Goal: Task Accomplishment & Management: Manage account settings

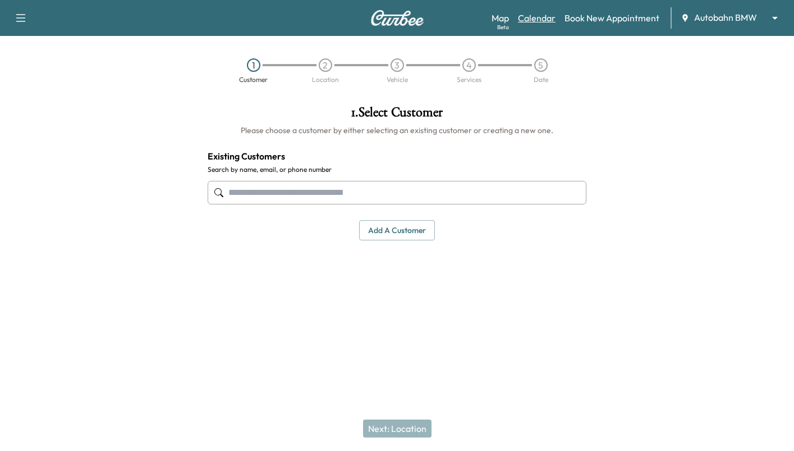
click at [540, 17] on link "Calendar" at bounding box center [537, 17] width 38 height 13
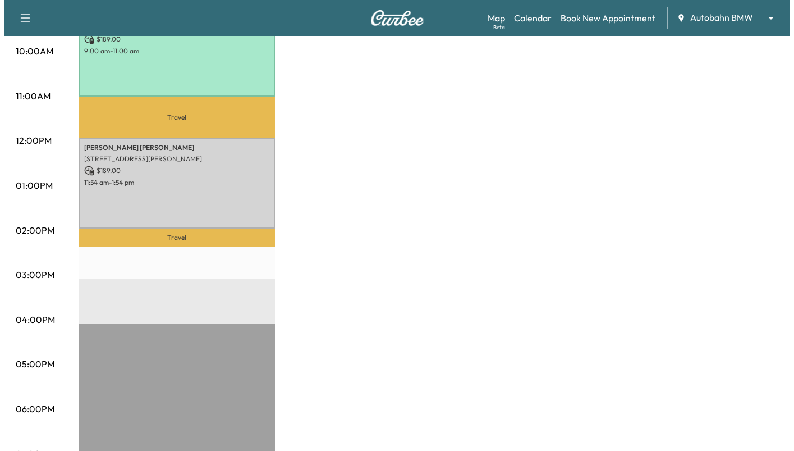
scroll to position [281, 0]
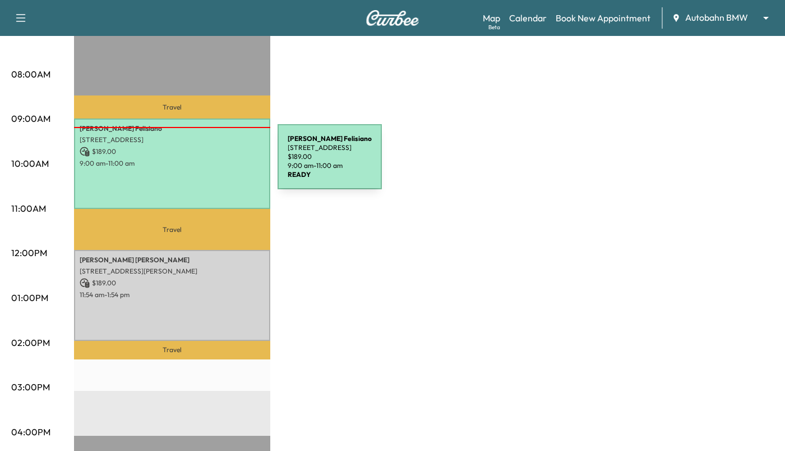
click at [194, 163] on p "9:00 am - 11:00 am" at bounding box center [172, 163] width 185 height 9
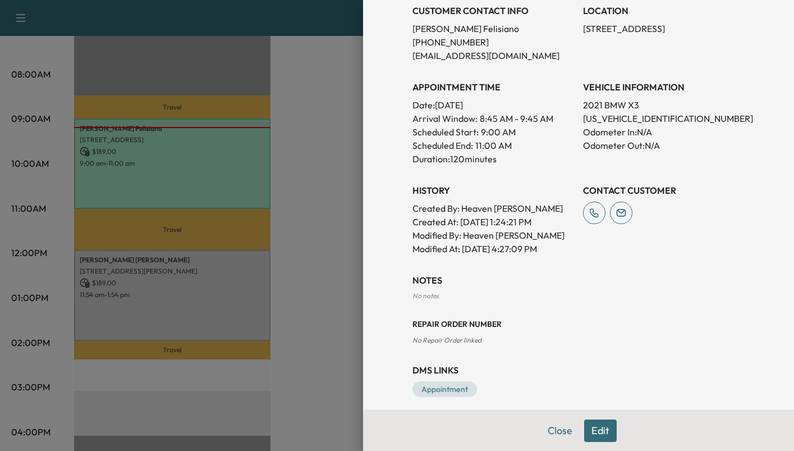
scroll to position [250, 0]
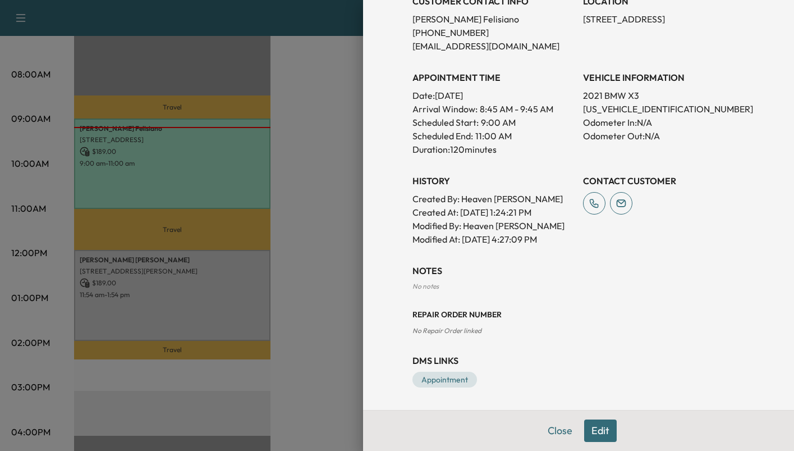
click at [283, 195] on div at bounding box center [397, 225] width 794 height 451
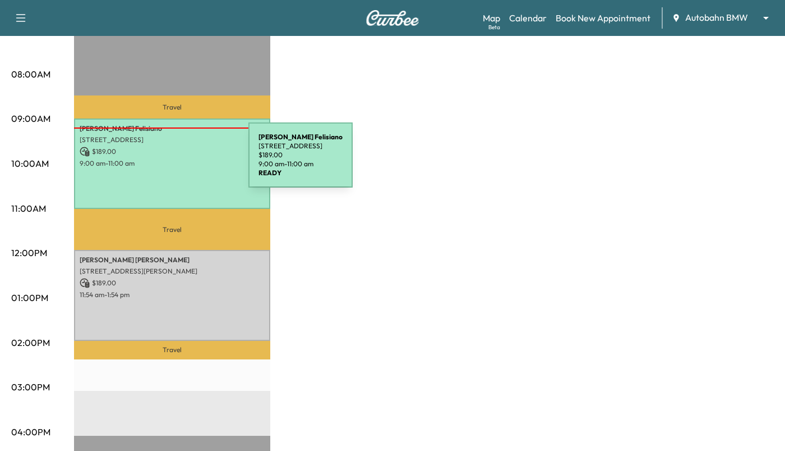
click at [164, 162] on p "9:00 am - 11:00 am" at bounding box center [172, 163] width 185 height 9
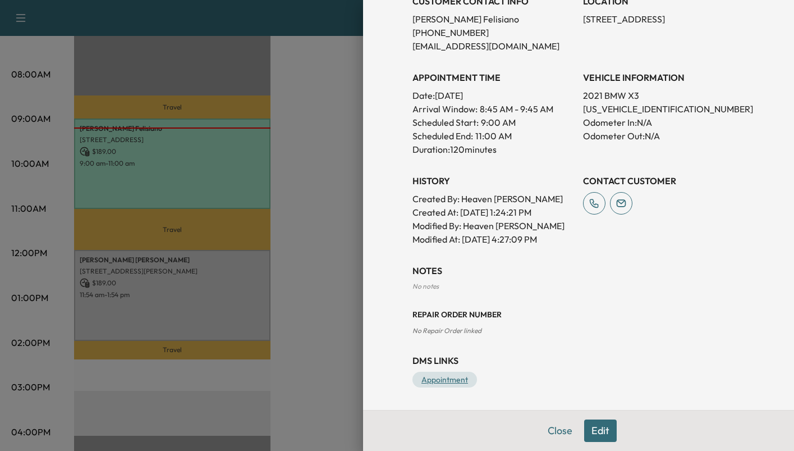
click at [448, 381] on link "Appointment" at bounding box center [444, 379] width 65 height 16
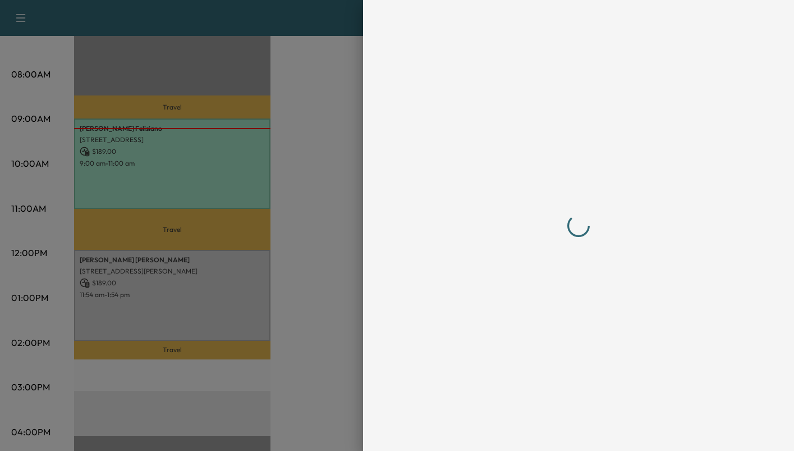
scroll to position [0, 0]
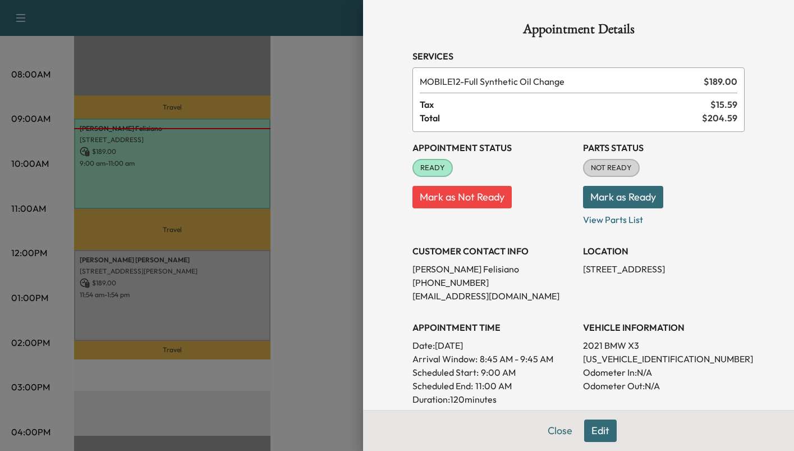
click at [595, 197] on button "Mark as Ready" at bounding box center [623, 197] width 80 height 22
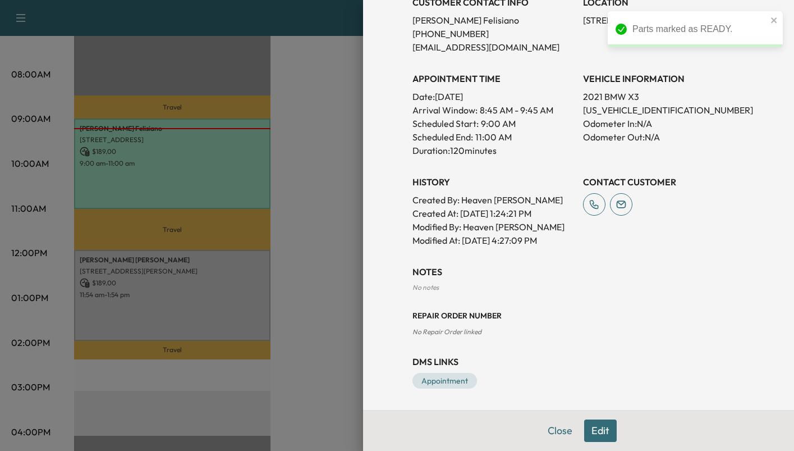
scroll to position [250, 0]
click at [547, 432] on button "Close" at bounding box center [559, 430] width 39 height 22
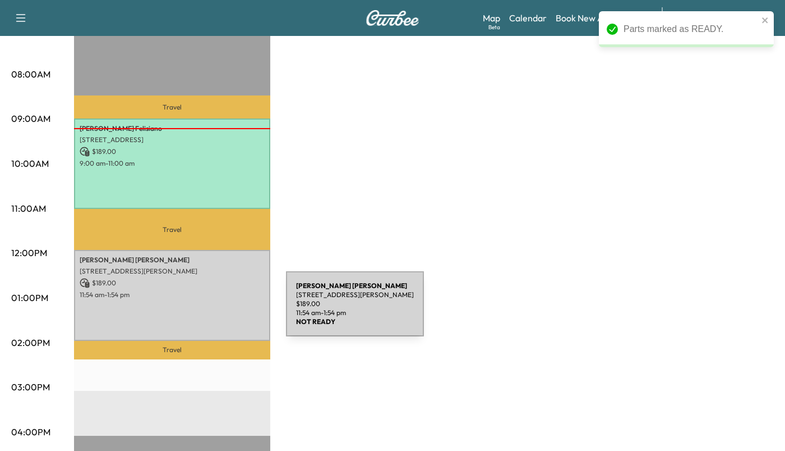
click at [202, 310] on div "[PERSON_NAME] [STREET_ADDRESS][PERSON_NAME] $ 189.00 11:54 am - 1:54 pm" at bounding box center [172, 295] width 196 height 91
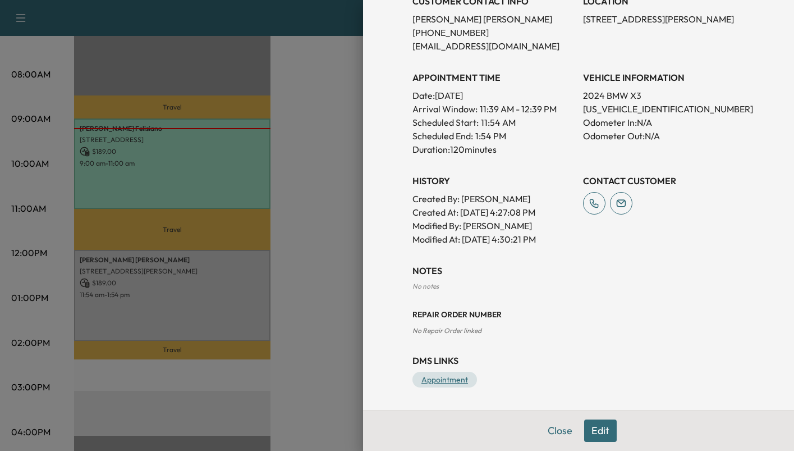
click at [421, 377] on link "Appointment" at bounding box center [444, 379] width 65 height 16
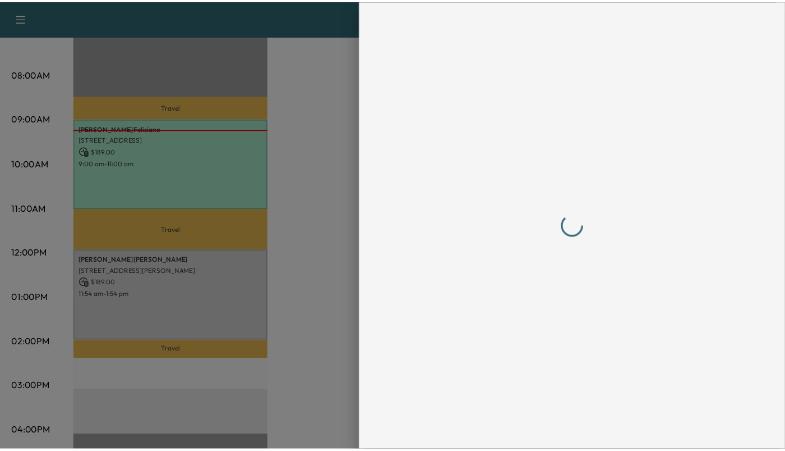
scroll to position [0, 0]
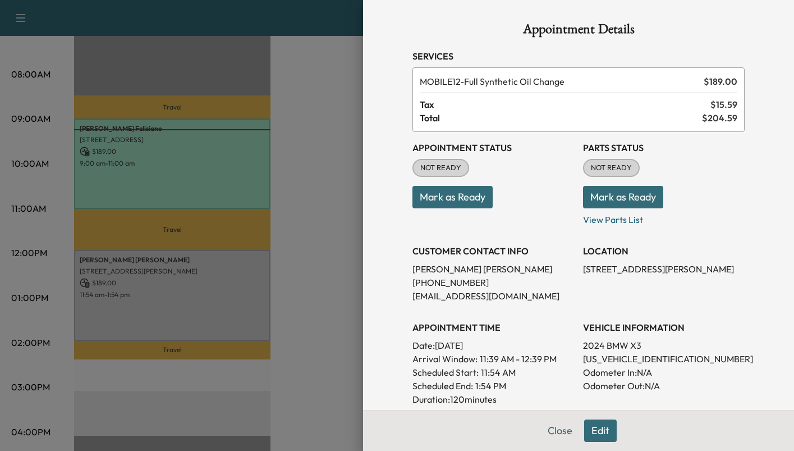
click at [614, 185] on p "Mark as Ready" at bounding box center [664, 192] width 162 height 31
click at [607, 193] on button "Mark as Ready" at bounding box center [623, 197] width 80 height 22
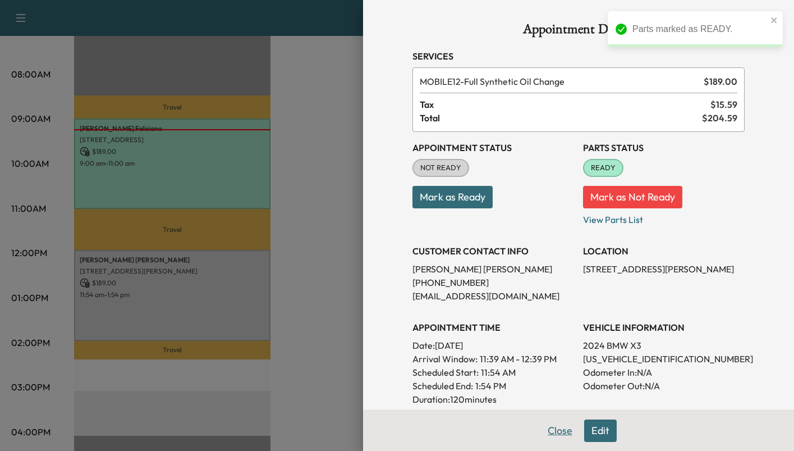
click at [553, 432] on button "Close" at bounding box center [559, 430] width 39 height 22
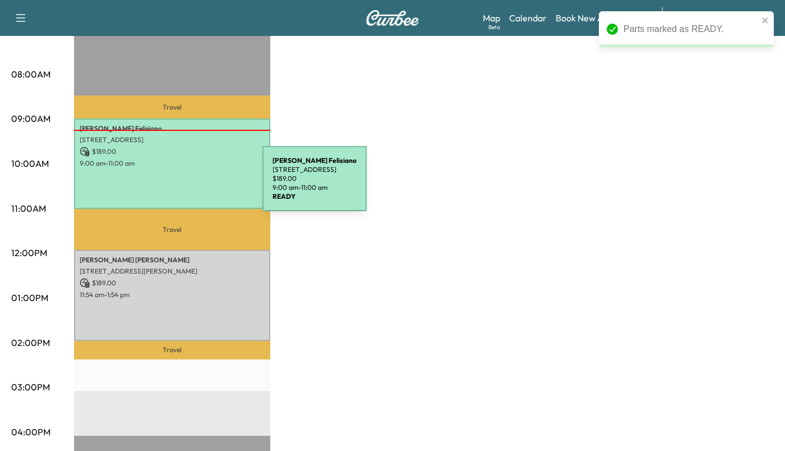
click at [178, 185] on div "[PERSON_NAME] [STREET_ADDRESS] $ 189.00 9:00 am - 11:00 am" at bounding box center [172, 163] width 196 height 91
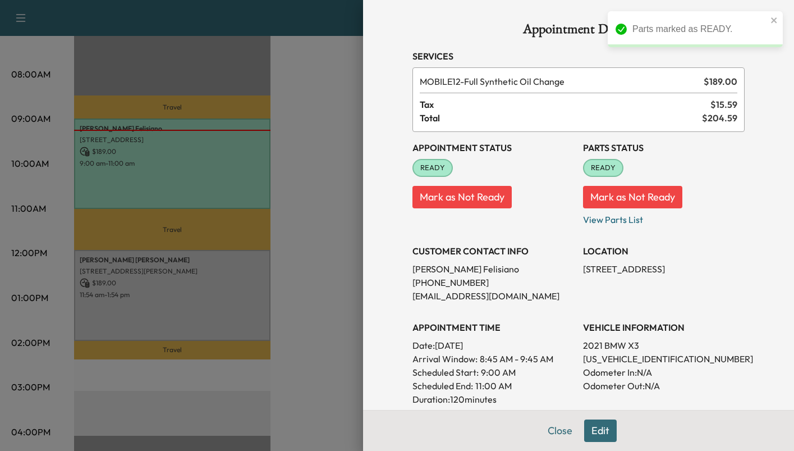
click at [549, 434] on button "Close" at bounding box center [559, 430] width 39 height 22
